Goal: Transaction & Acquisition: Book appointment/travel/reservation

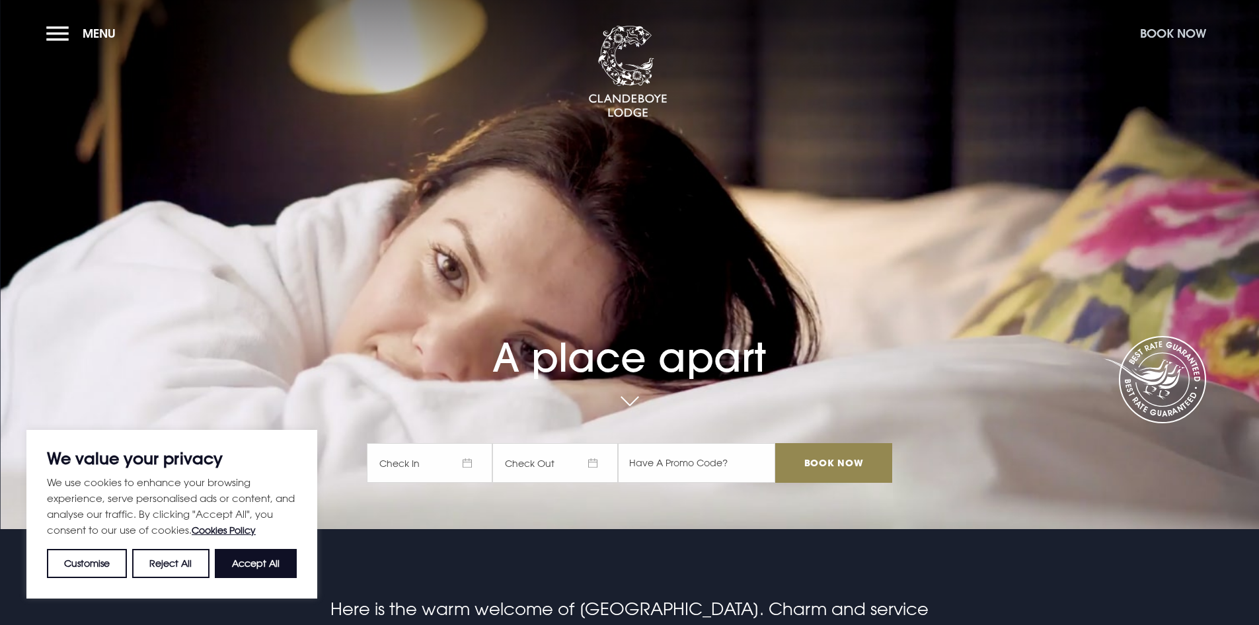
click at [1161, 37] on button "Book Now" at bounding box center [1173, 33] width 79 height 28
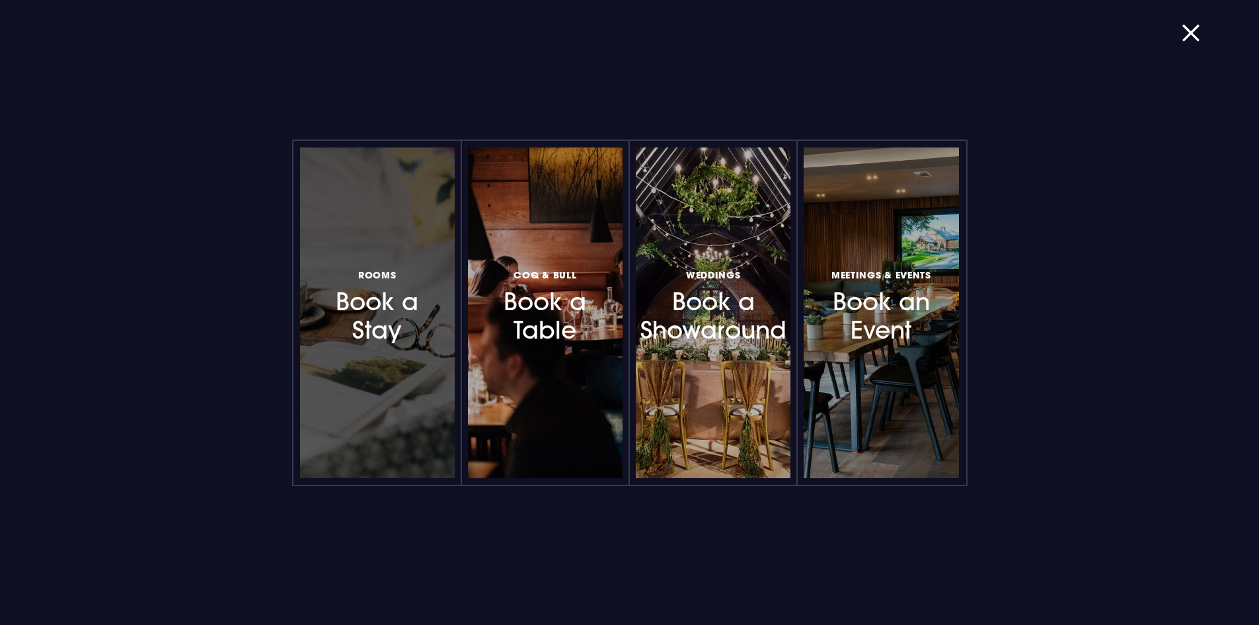
click at [400, 317] on h3 "Rooms Book a Stay" at bounding box center [377, 305] width 115 height 79
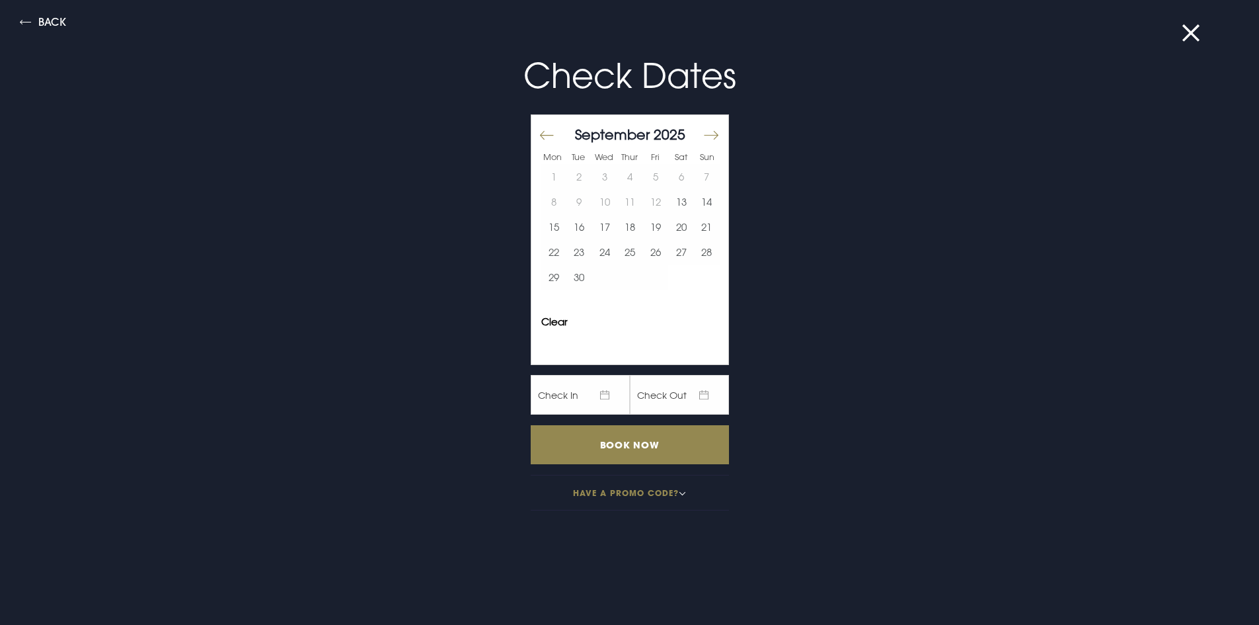
click at [708, 133] on button "Move forward to switch to the next month." at bounding box center [711, 136] width 16 height 28
click at [704, 137] on button "Move forward to switch to the next month." at bounding box center [711, 136] width 16 height 28
click at [627, 172] on button "1" at bounding box center [630, 176] width 26 height 25
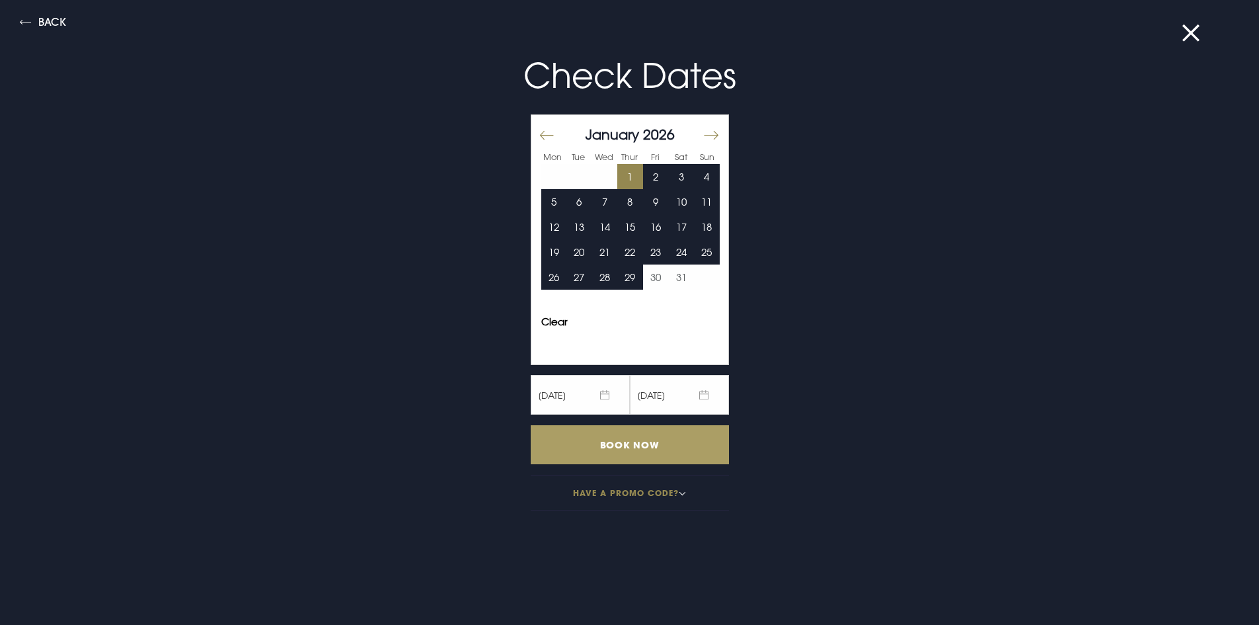
click at [660, 446] on input "Book Now" at bounding box center [630, 444] width 198 height 39
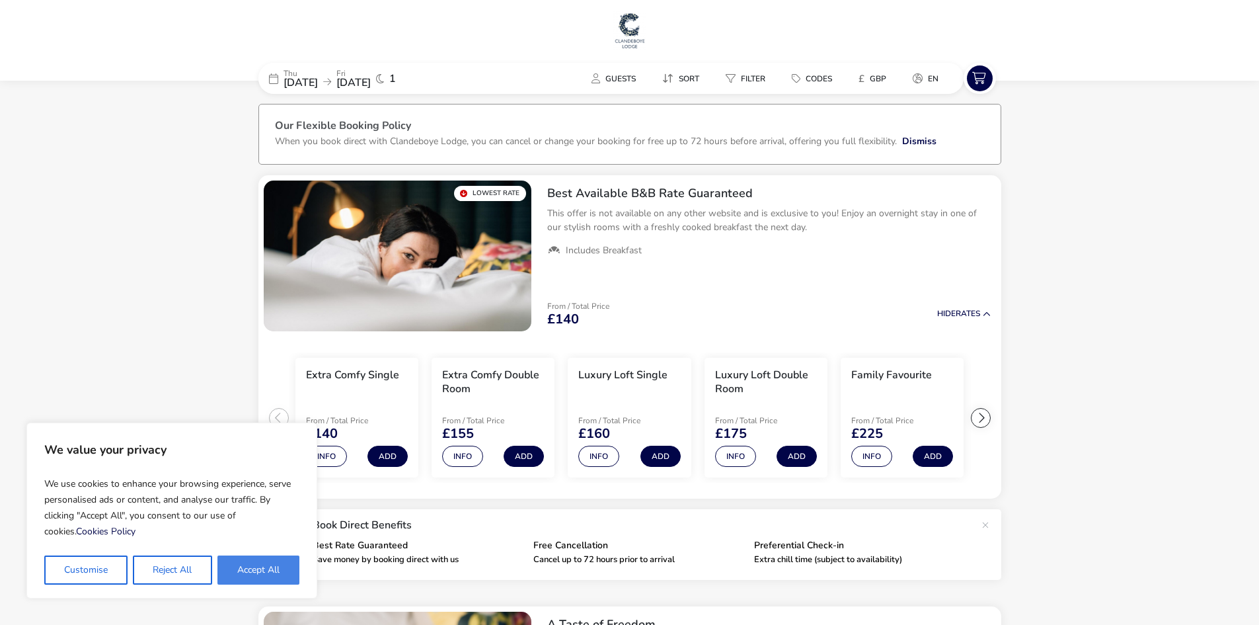
click at [263, 560] on button "Accept All" at bounding box center [258, 569] width 82 height 29
checkbox input "true"
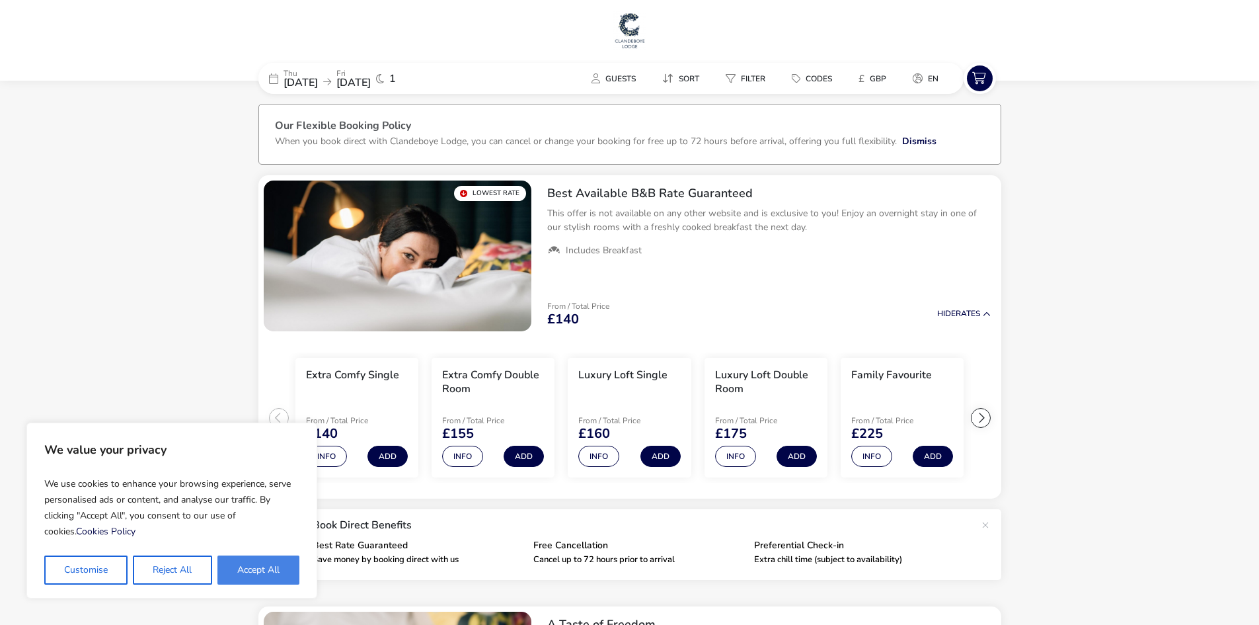
checkbox input "true"
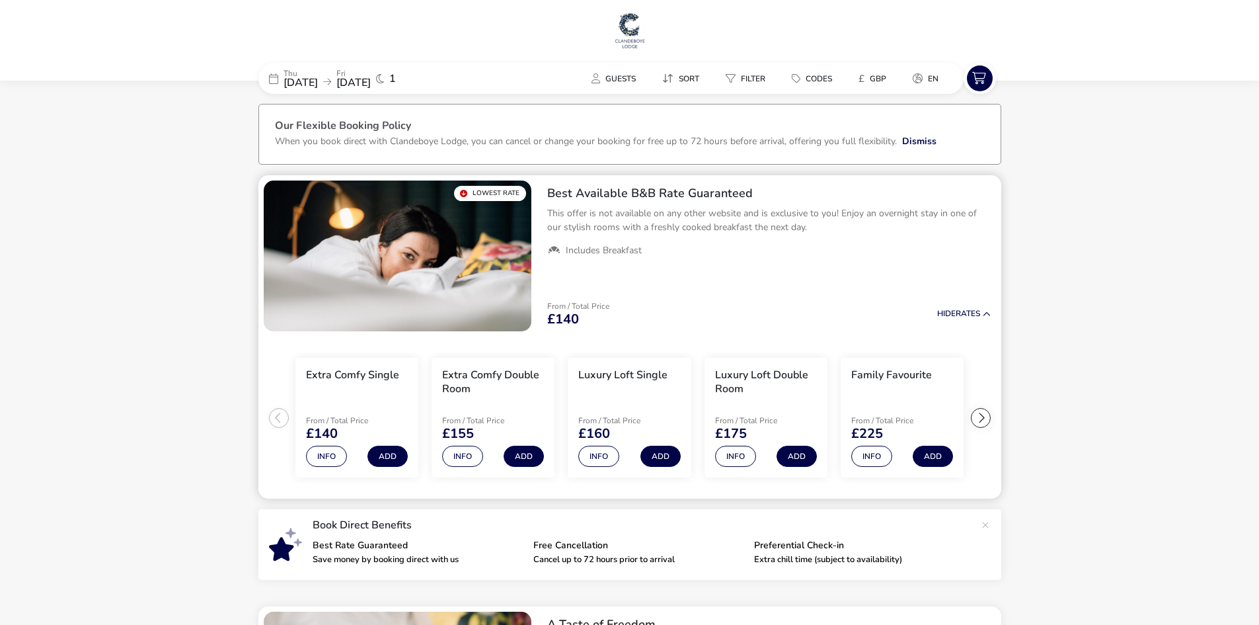
click at [989, 415] on div at bounding box center [981, 418] width 20 height 20
click at [986, 415] on div at bounding box center [981, 418] width 20 height 20
click at [986, 415] on ul "Extra Comfy Single From / Total Price £140 Info Add Extra Comfy Double Room Fro…" at bounding box center [629, 417] width 743 height 163
click at [967, 424] on naf-product-item "Ultra-luxe Suite From / Total Price £335 Info Add" at bounding box center [902, 417] width 136 height 131
click at [982, 419] on ul "Extra Comfy Single From / Total Price £140 Info Add Extra Comfy Double Room Fro…" at bounding box center [629, 417] width 743 height 163
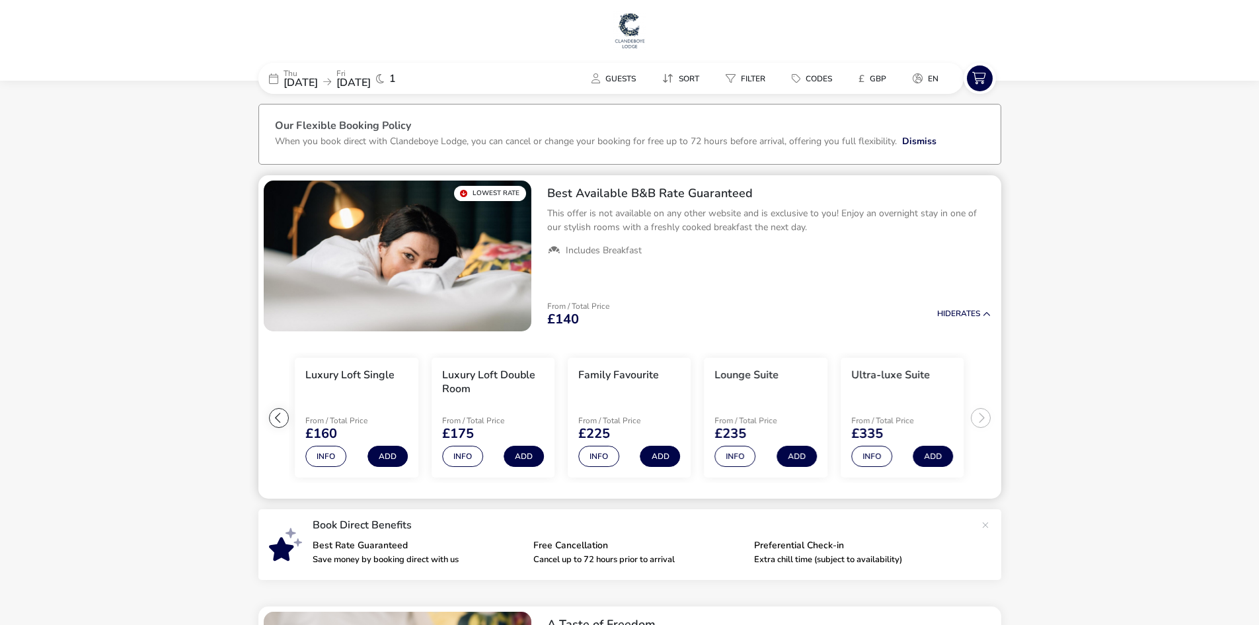
click at [276, 422] on div at bounding box center [279, 418] width 20 height 20
click at [276, 422] on ul "Extra Comfy Single From / Total Price £140 Info Add Extra Comfy Double Room Fro…" at bounding box center [629, 417] width 743 height 163
drag, startPoint x: 1101, startPoint y: 371, endPoint x: 1111, endPoint y: 364, distance: 12.3
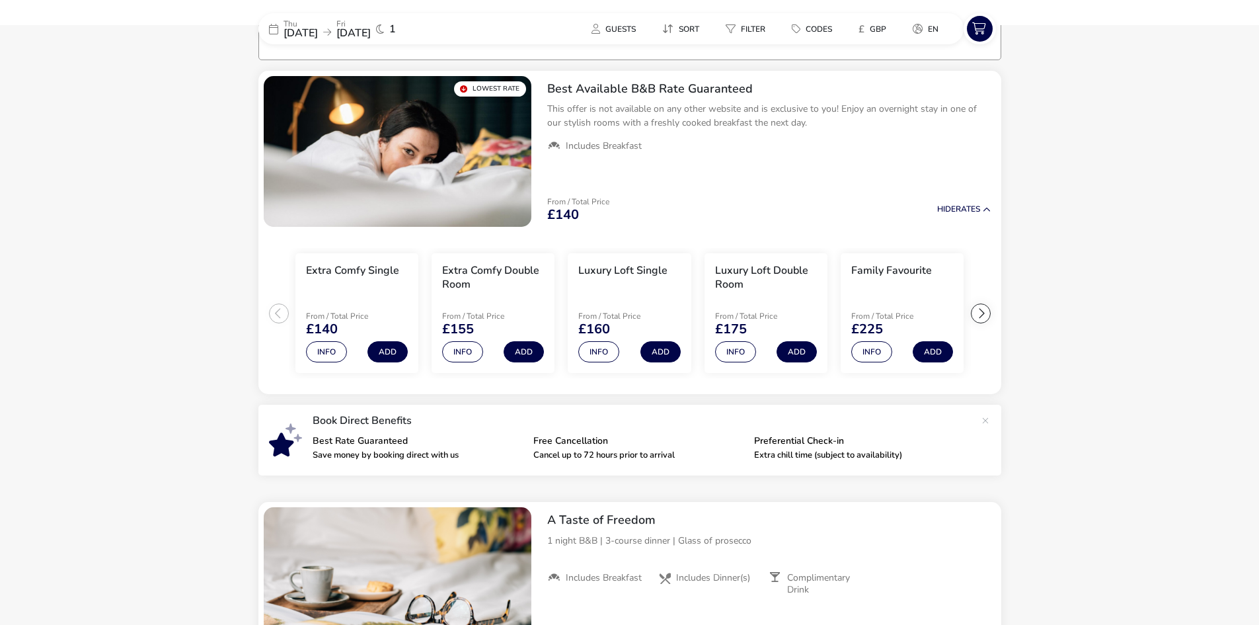
scroll to position [66, 0]
